Goal: Information Seeking & Learning: Learn about a topic

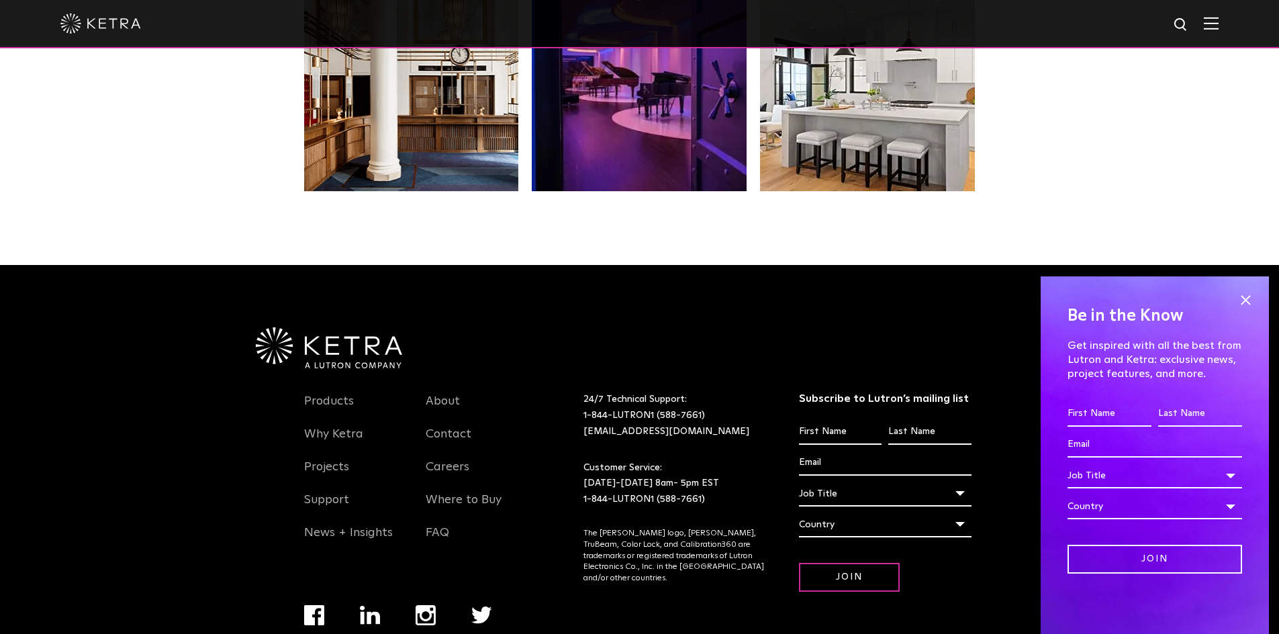
scroll to position [2824, 0]
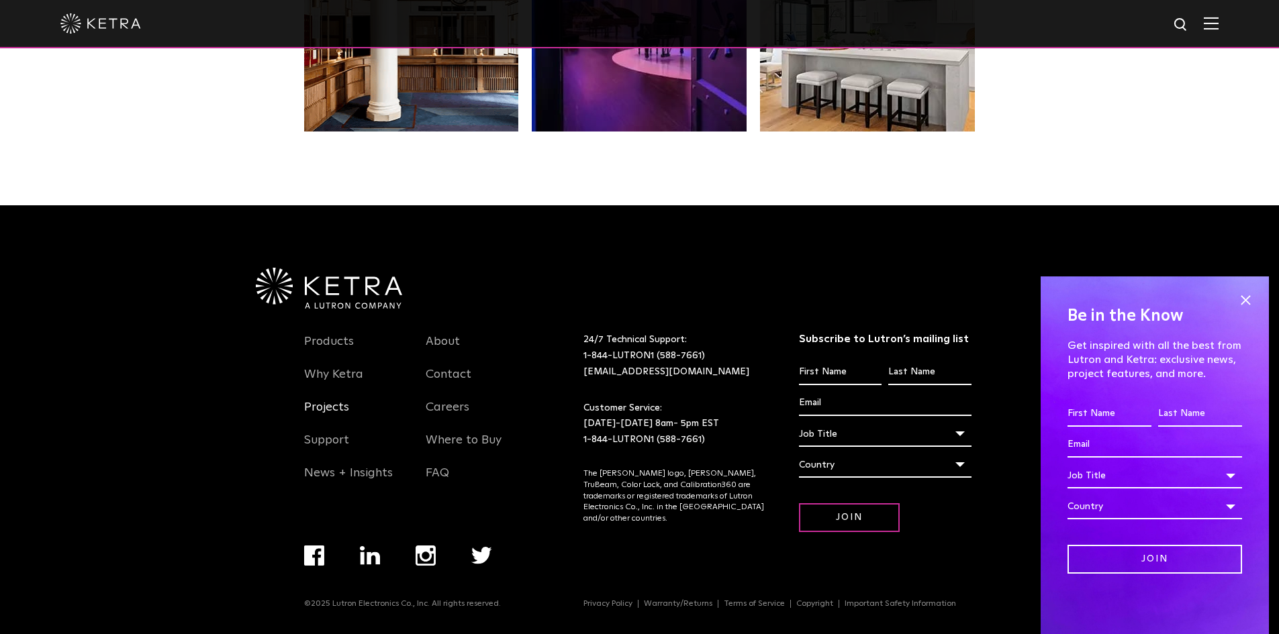
click at [335, 409] on link "Projects" at bounding box center [326, 415] width 45 height 31
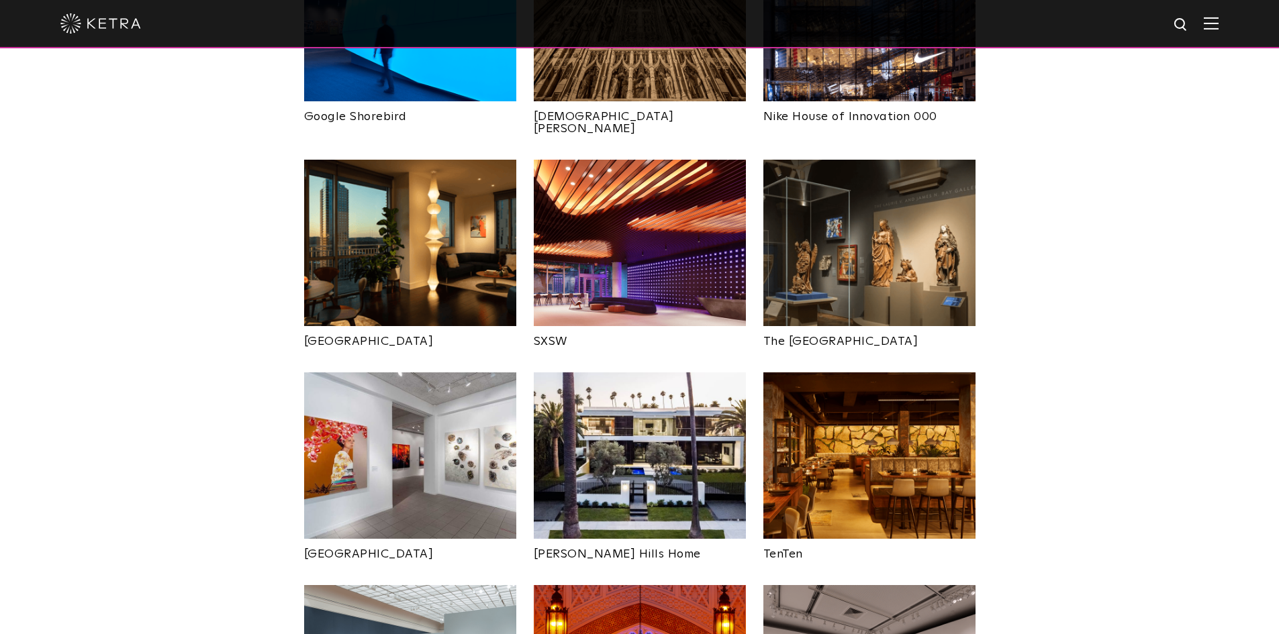
scroll to position [1410, 0]
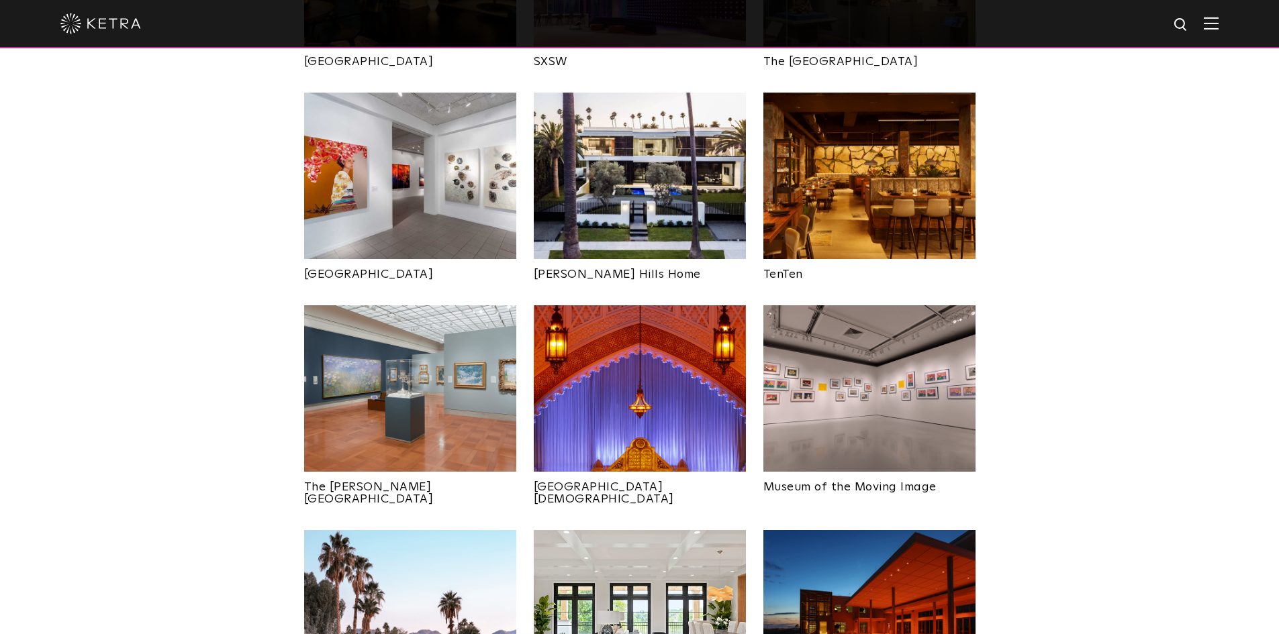
click at [875, 357] on img at bounding box center [869, 388] width 212 height 167
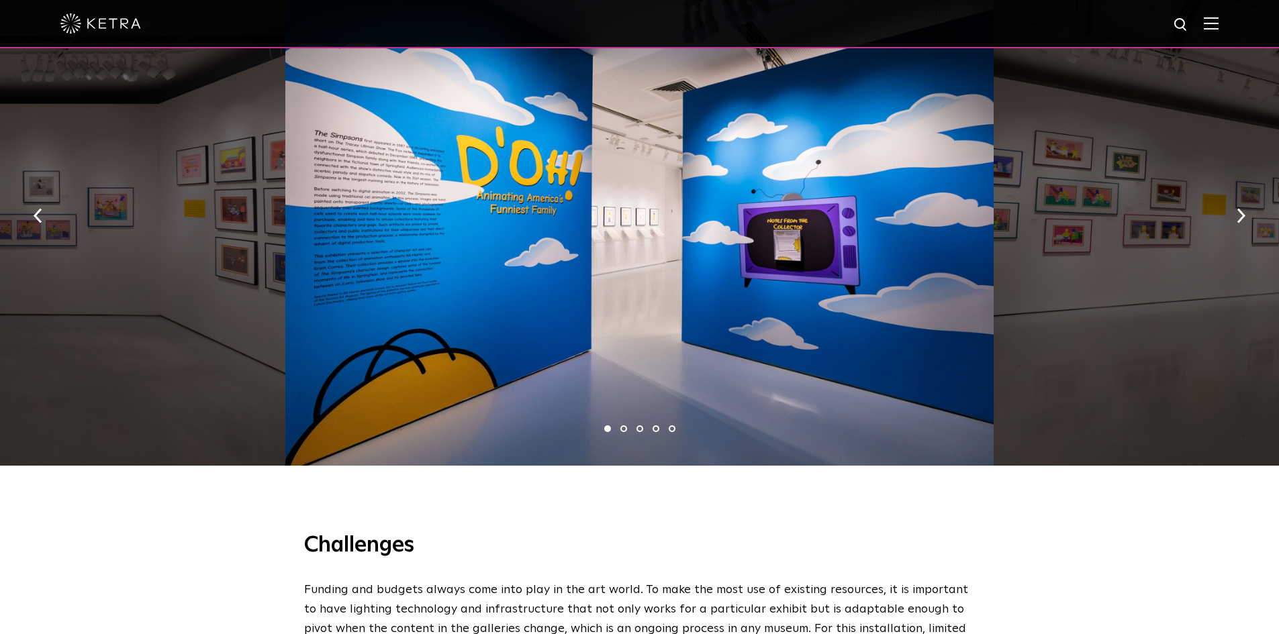
scroll to position [1141, 0]
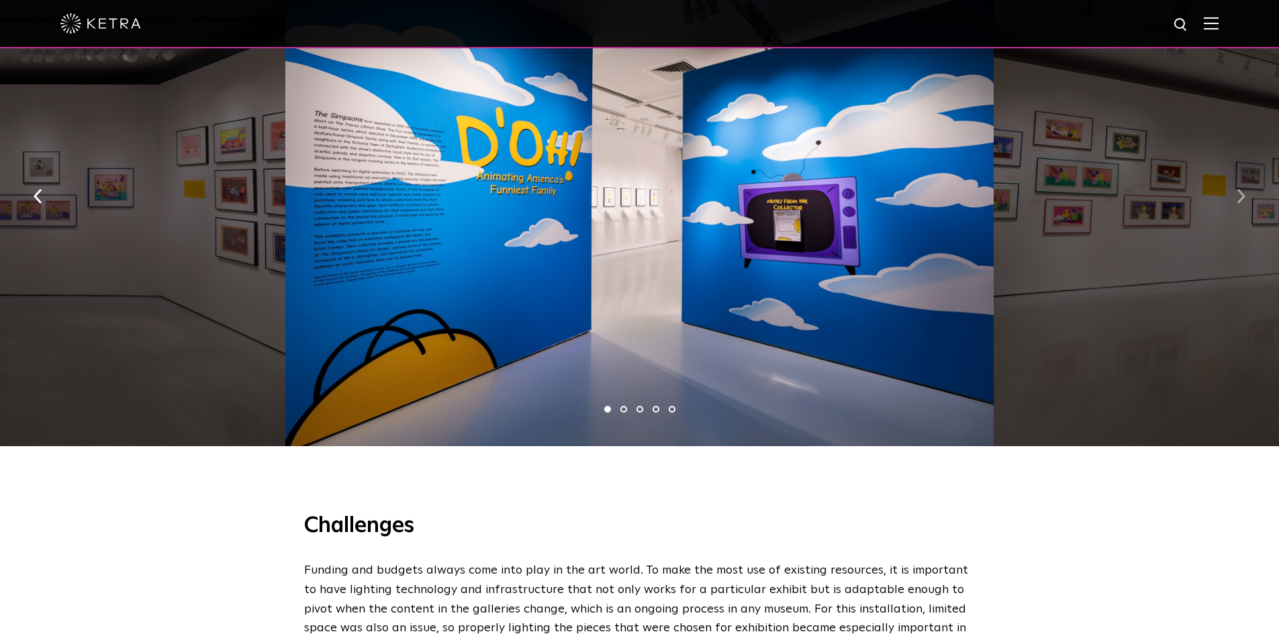
click at [1247, 179] on button "button" at bounding box center [1241, 196] width 29 height 46
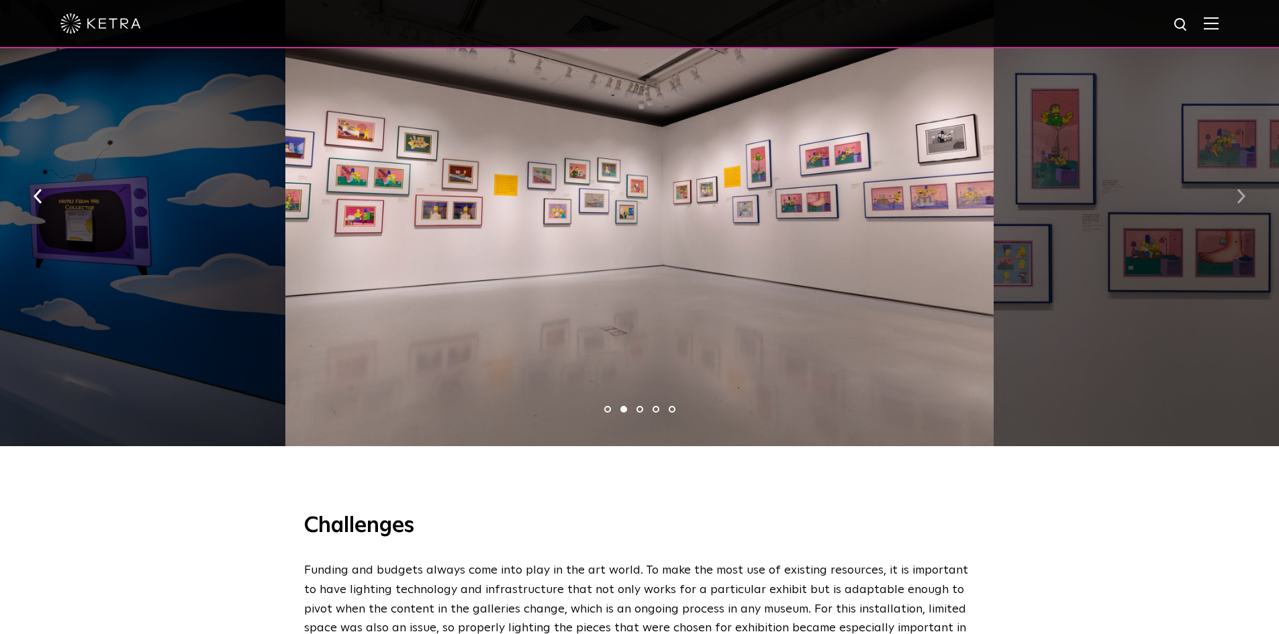
click at [1247, 180] on button "button" at bounding box center [1241, 196] width 29 height 46
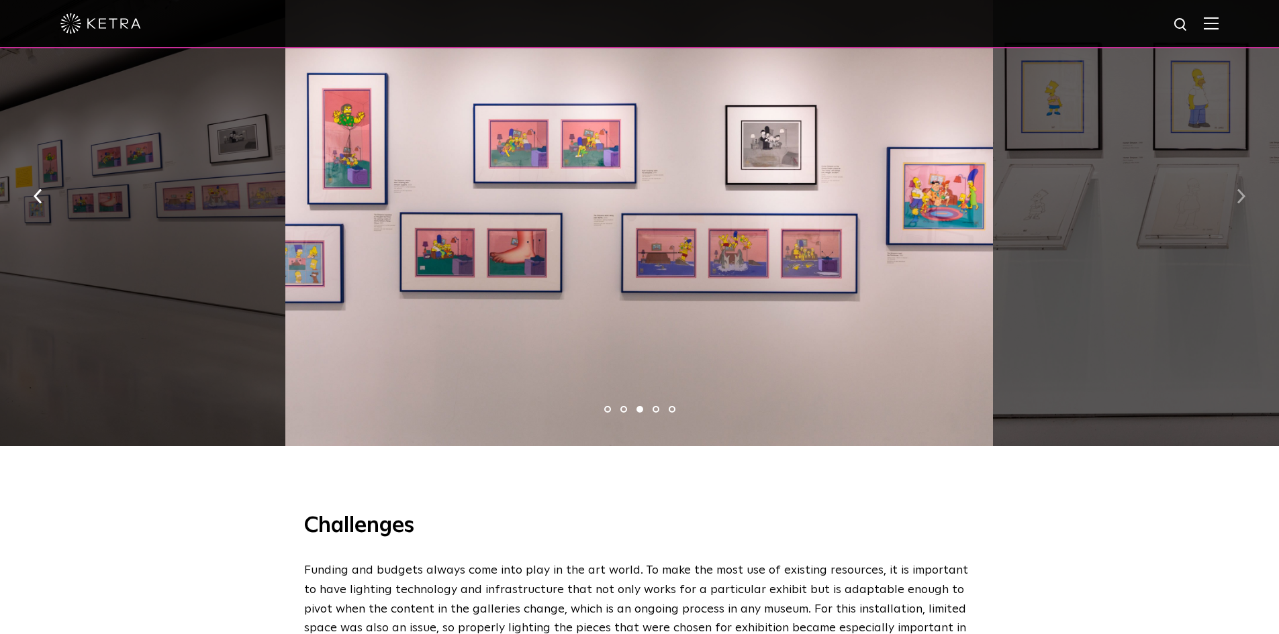
click at [1247, 180] on button "button" at bounding box center [1241, 196] width 29 height 46
